Goal: Information Seeking & Learning: Learn about a topic

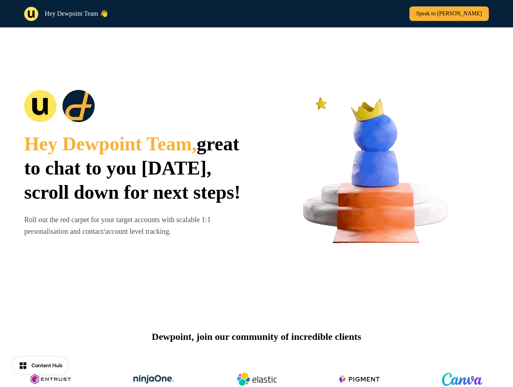
click at [256, 14] on div "Hey Dewpoint Team 👋 Speak to [PERSON_NAME]" at bounding box center [256, 13] width 513 height 27
click at [139, 14] on div "Hey Dewpoint Team 👋" at bounding box center [138, 14] width 229 height 14
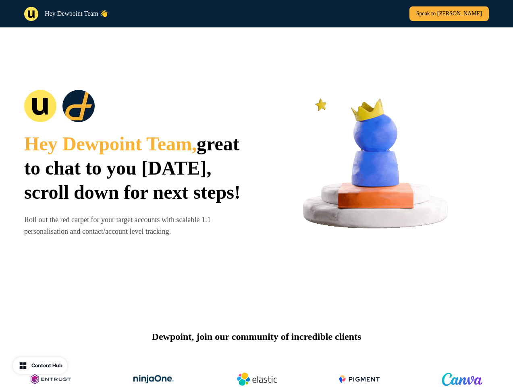
click at [375, 14] on div "Speak to [PERSON_NAME]" at bounding box center [374, 13] width 229 height 15
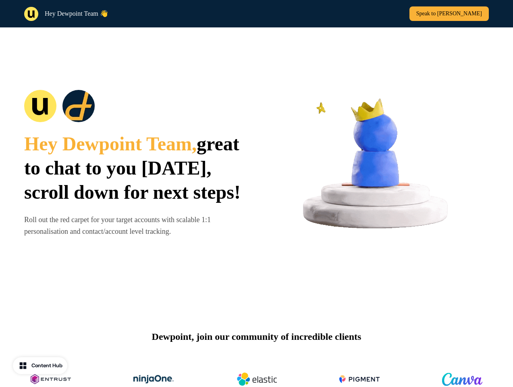
click at [256, 170] on div "Hey Dewpoint Team, great to chat to you [DATE], scroll down for next steps! Rol…" at bounding box center [256, 170] width 513 height 286
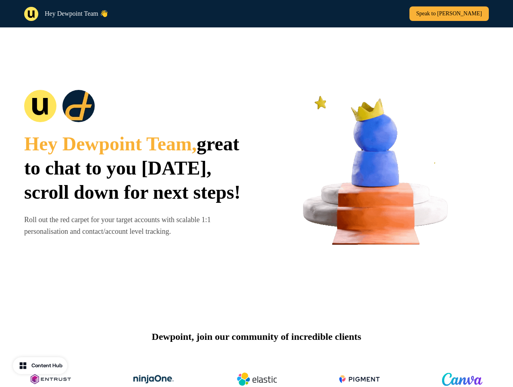
click at [135, 170] on span "great to chat to you [DATE], scroll down for next steps!" at bounding box center [132, 168] width 217 height 70
click at [135, 94] on div at bounding box center [134, 106] width 221 height 32
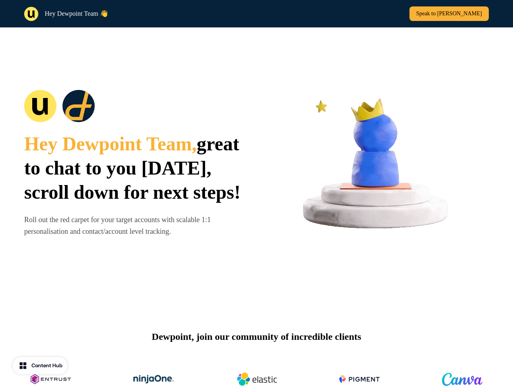
click at [379, 170] on img at bounding box center [378, 170] width 221 height 221
click at [256, 350] on div "Dewpoint, join our community of incredible clients" at bounding box center [256, 365] width 513 height 105
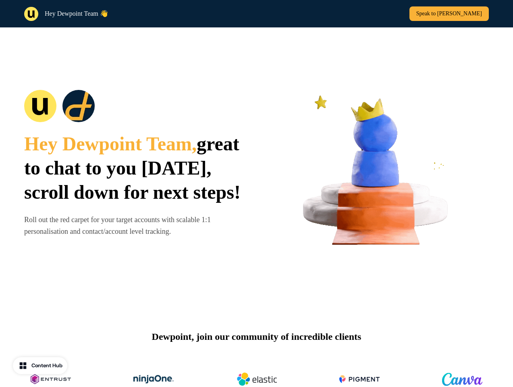
click at [256, 372] on img at bounding box center [257, 379] width 40 height 32
click at [41, 366] on div "Content Hub" at bounding box center [46, 366] width 31 height 8
